Goal: Information Seeking & Learning: Compare options

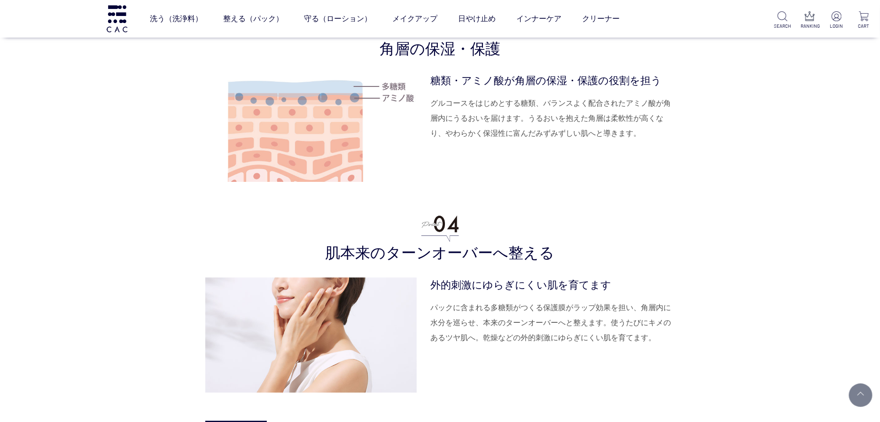
scroll to position [2220, 0]
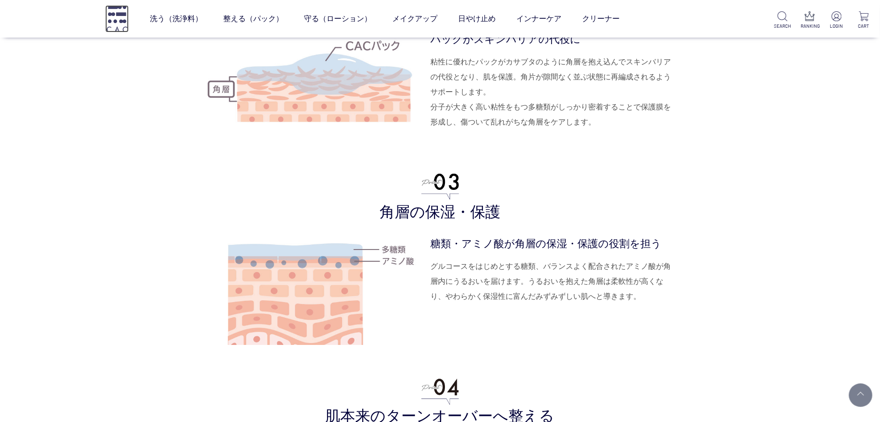
click at [119, 16] on img at bounding box center [116, 18] width 23 height 27
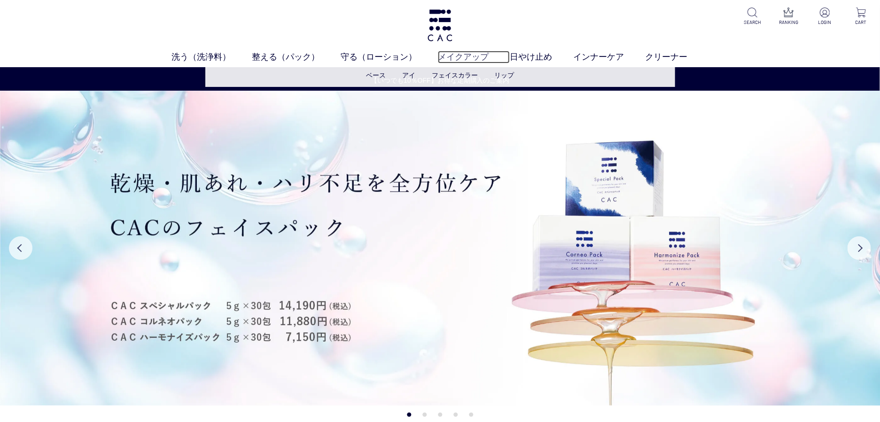
click at [463, 56] on link "メイクアップ" at bounding box center [474, 57] width 72 height 13
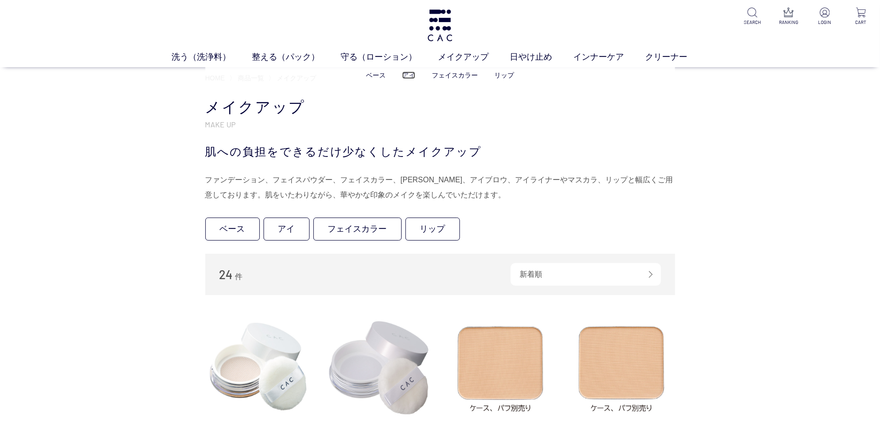
click at [405, 73] on link "アイ" at bounding box center [408, 75] width 13 height 8
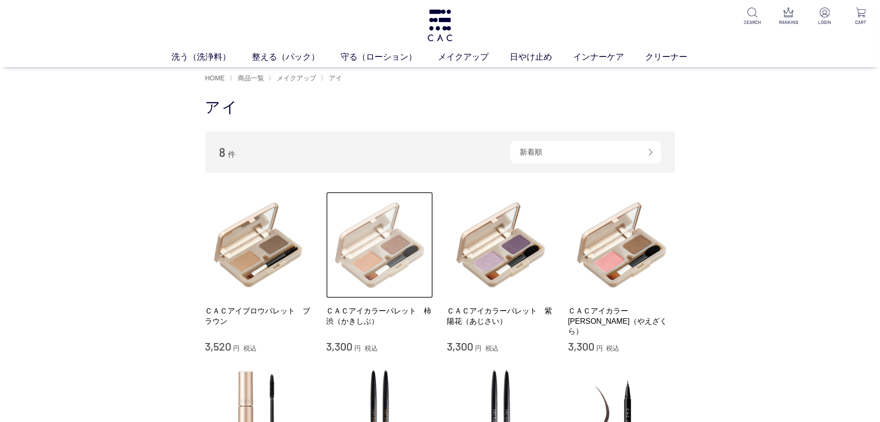
click at [394, 233] on img at bounding box center [379, 245] width 107 height 107
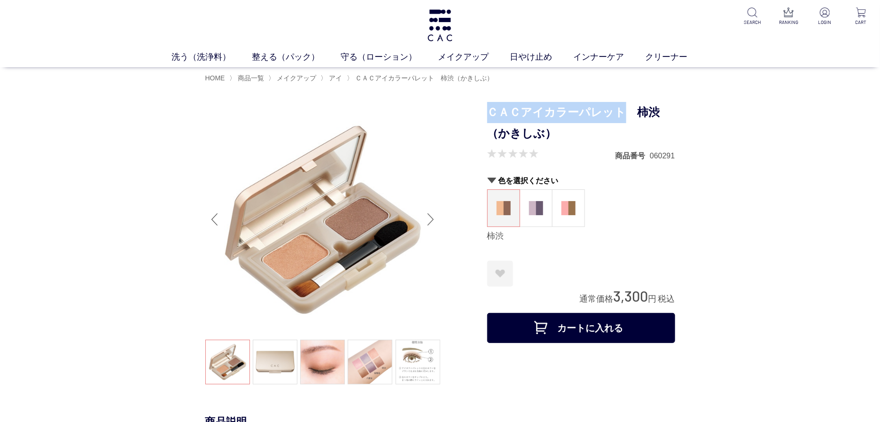
drag, startPoint x: 491, startPoint y: 111, endPoint x: 620, endPoint y: 117, distance: 129.3
click at [620, 118] on h1 "ＣＡＣアイカラーパレット　柿渋（かきしぶ）" at bounding box center [581, 123] width 188 height 42
copy h1 "ＣＡＣアイカラーパレット"
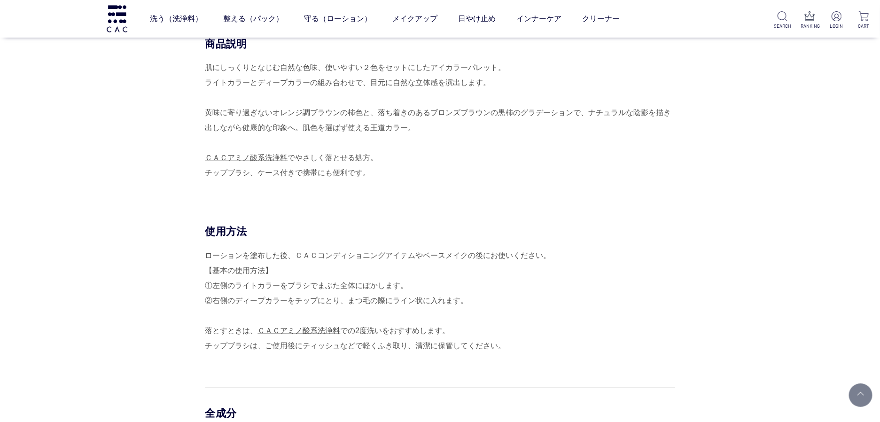
scroll to position [261, 0]
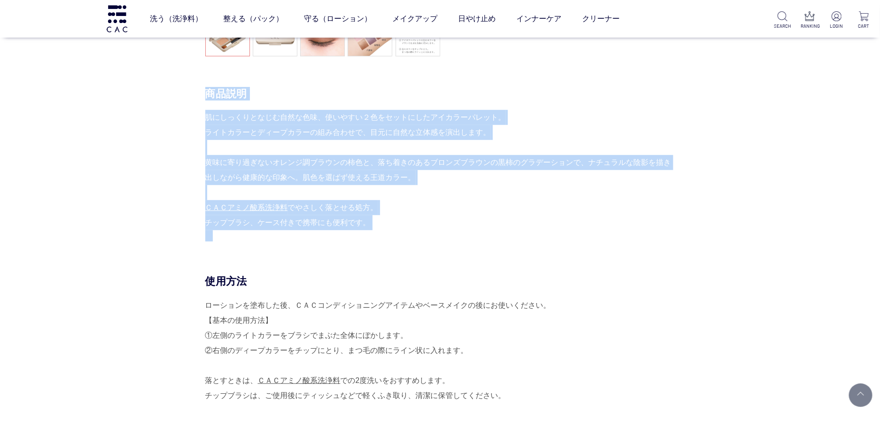
drag, startPoint x: 388, startPoint y: 235, endPoint x: 200, endPoint y: 123, distance: 218.8
click at [205, 123] on div "商品説明 肌にしっくりとなじむ自然な色味、使いやすい２色をセットにしたアイカラーパレット。 ライトカラーとディープカラーの組み合わせで、目元に自然な立体感を演…" at bounding box center [440, 180] width 470 height 187
copy div "商品説明 肌にしっくりとなじむ自然な色味、使いやすい２色をセットにしたアイカラーパレット。 ライトカラーとディープカラーの組み合わせで、目元に自然な立体感を演…"
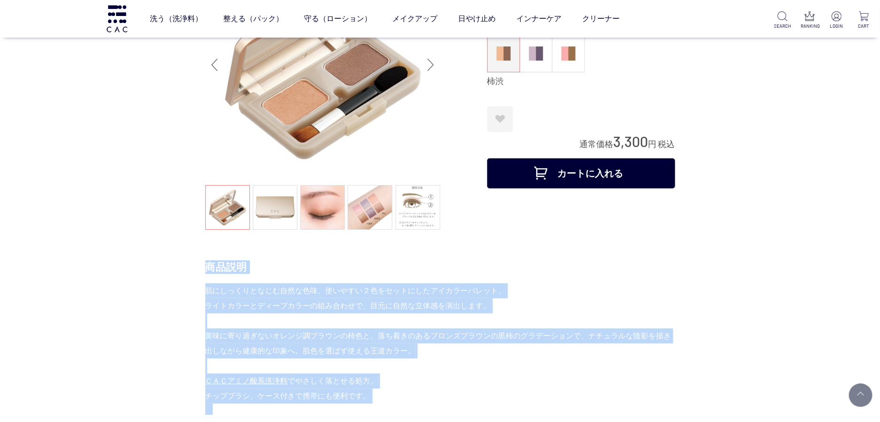
scroll to position [0, 0]
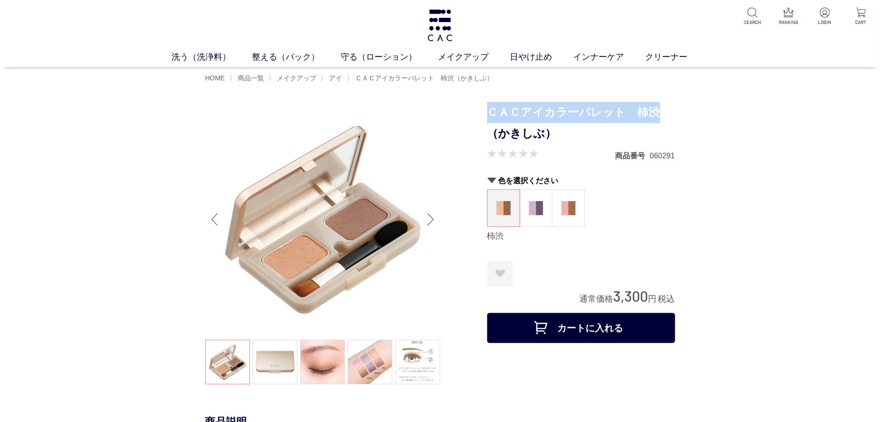
drag, startPoint x: 488, startPoint y: 109, endPoint x: 735, endPoint y: 109, distance: 248.0
copy h1 "ＣＡＣアイカラーパレット　柿渋"
click at [542, 200] on figure at bounding box center [536, 208] width 32 height 37
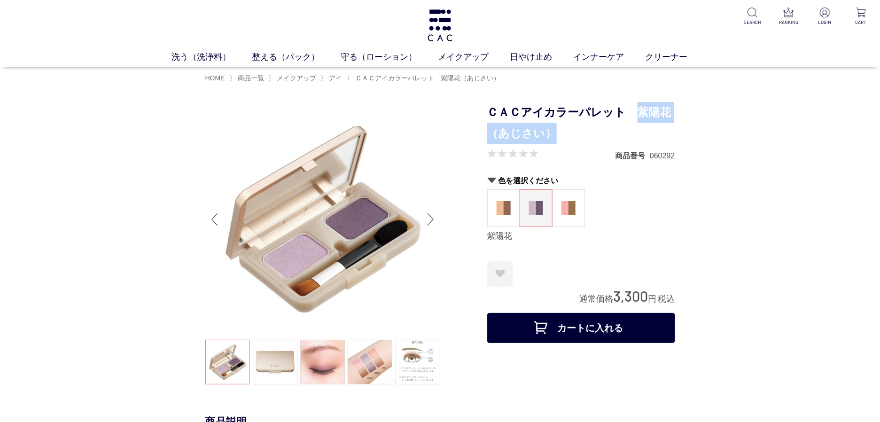
drag, startPoint x: 635, startPoint y: 110, endPoint x: 634, endPoint y: 124, distance: 14.6
click at [635, 125] on h1 "ＣＡＣアイカラーパレット　紫陽花（あじさい）" at bounding box center [581, 123] width 188 height 42
copy h1 "紫陽花（あじさい）"
click at [513, 213] on figure at bounding box center [504, 208] width 32 height 37
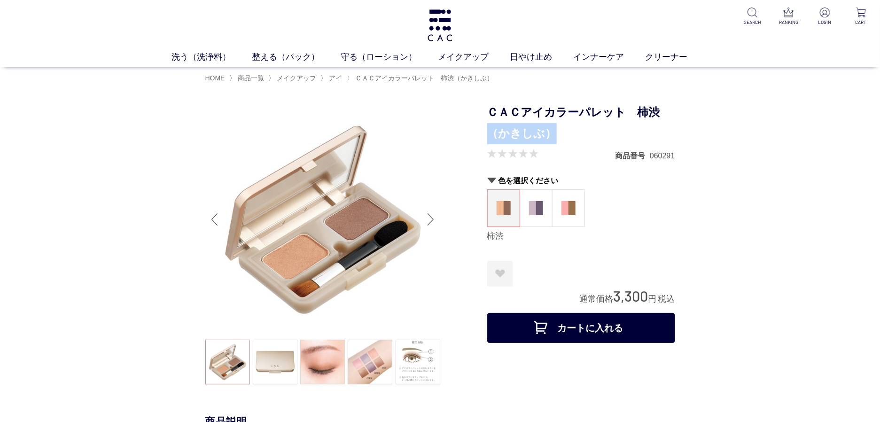
drag, startPoint x: 562, startPoint y: 134, endPoint x: 487, endPoint y: 131, distance: 74.7
click at [487, 131] on h1 "ＣＡＣアイカラーパレット　柿渋（かきしぶ）" at bounding box center [581, 123] width 188 height 42
copy h1 "（[PERSON_NAME]）"
click at [560, 196] on figure at bounding box center [568, 208] width 32 height 37
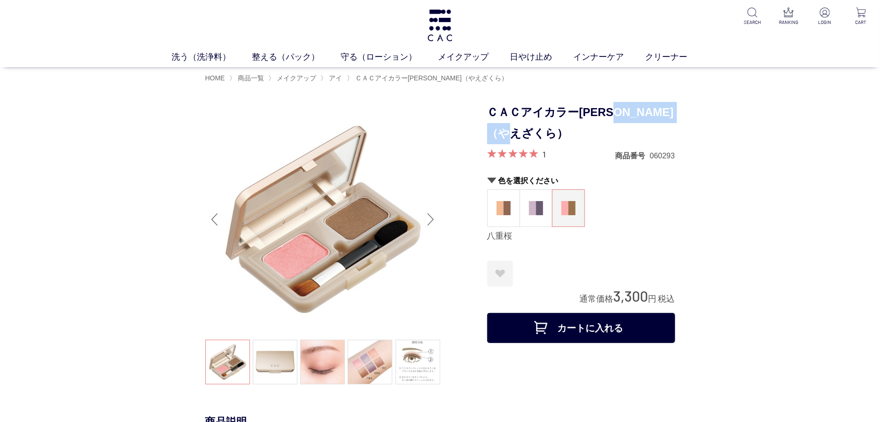
drag, startPoint x: 630, startPoint y: 111, endPoint x: 641, endPoint y: 137, distance: 28.4
click at [641, 137] on h1 "ＣＡＣアイカラー[PERSON_NAME]（やえざくら）" at bounding box center [581, 123] width 188 height 42
copy h1 "[PERSON_NAME]（やえざくら）"
drag, startPoint x: 580, startPoint y: 298, endPoint x: 677, endPoint y: 296, distance: 96.8
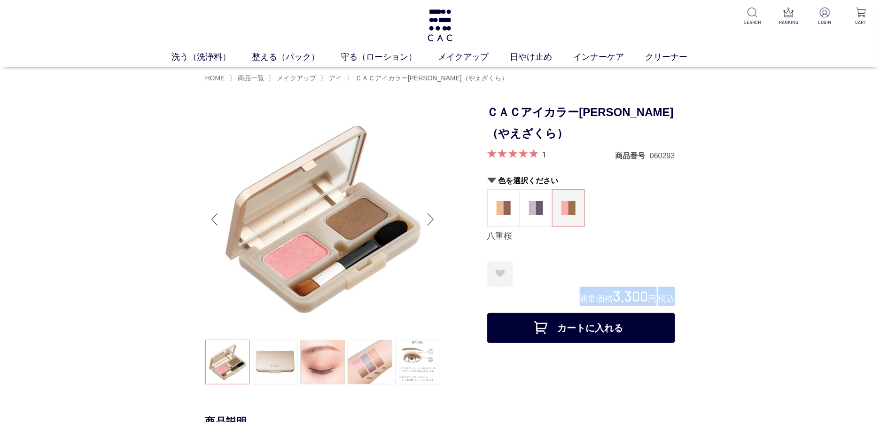
drag, startPoint x: 691, startPoint y: 297, endPoint x: 567, endPoint y: 303, distance: 123.6
copy div "通常価格 3,300 円 税込"
